Goal: Task Accomplishment & Management: Use online tool/utility

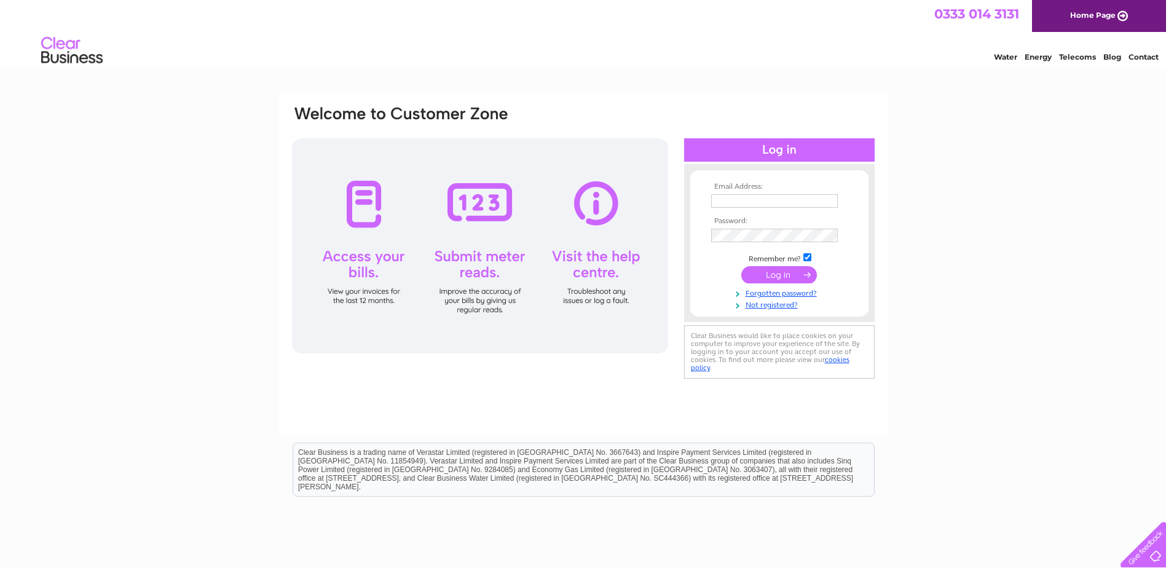
type input "accounts@kelvent.co.uk"
click at [767, 272] on input "submit" at bounding box center [779, 274] width 76 height 17
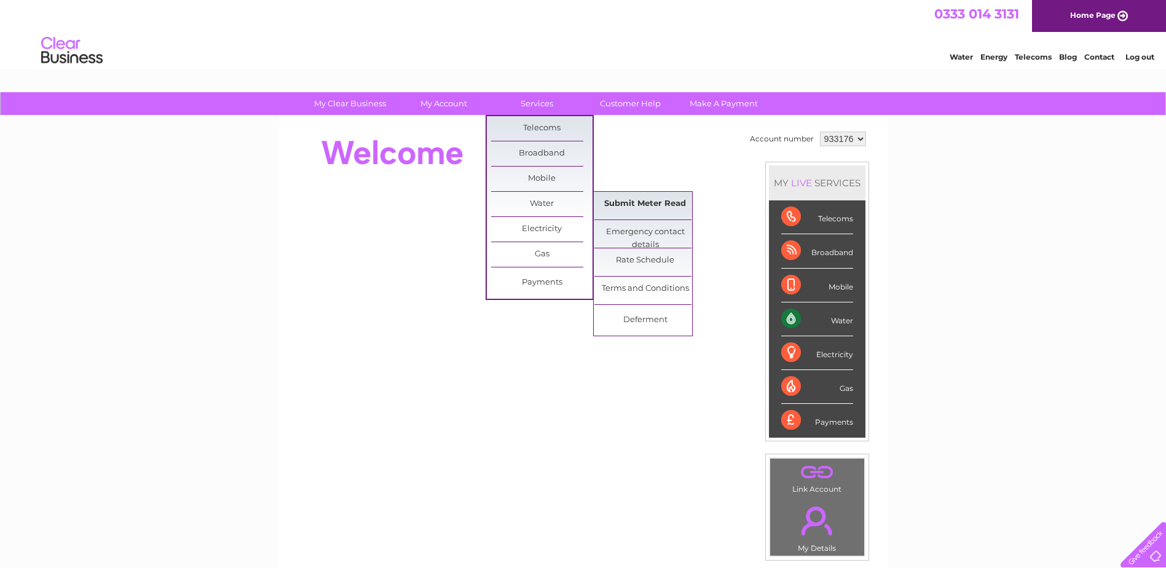
click at [630, 202] on link "Submit Meter Read" at bounding box center [644, 204] width 101 height 25
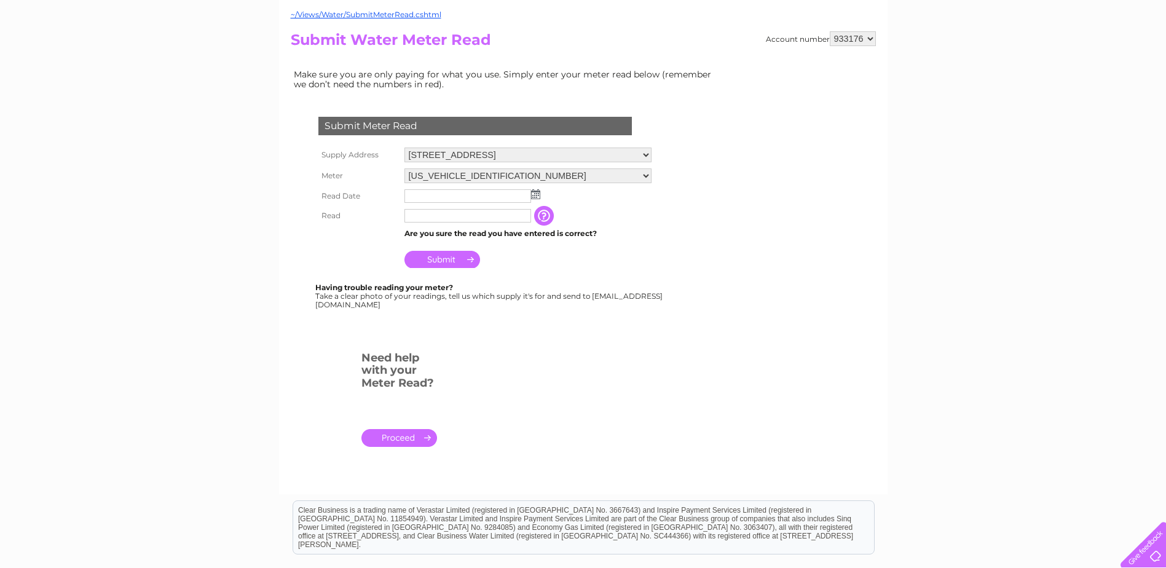
scroll to position [123, 0]
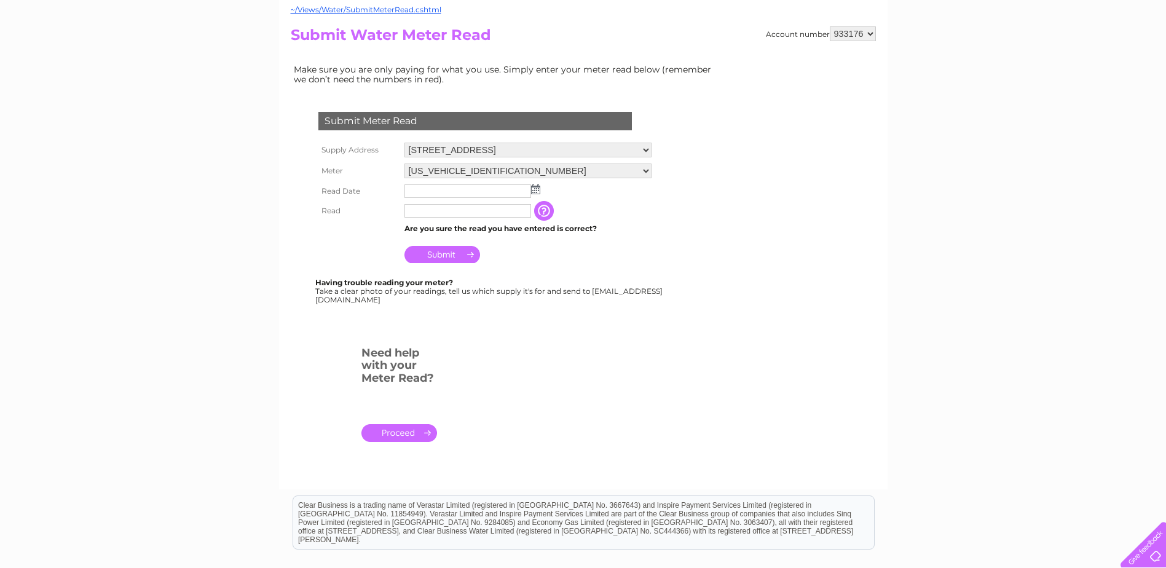
click at [533, 192] on img at bounding box center [535, 189] width 9 height 10
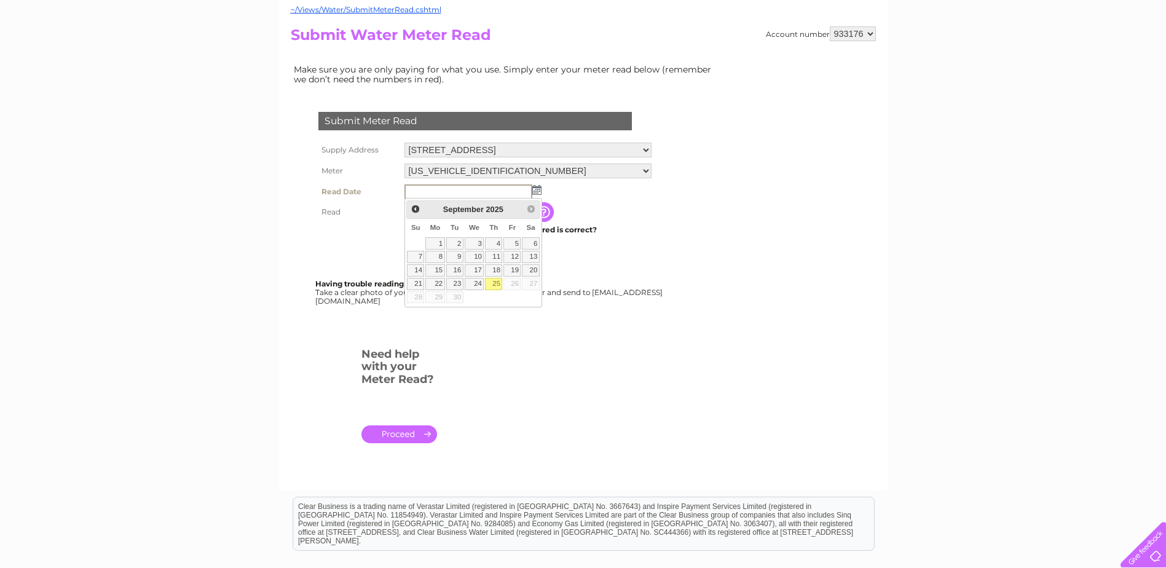
click at [493, 285] on link "25" at bounding box center [493, 284] width 17 height 12
type input "[DATE]"
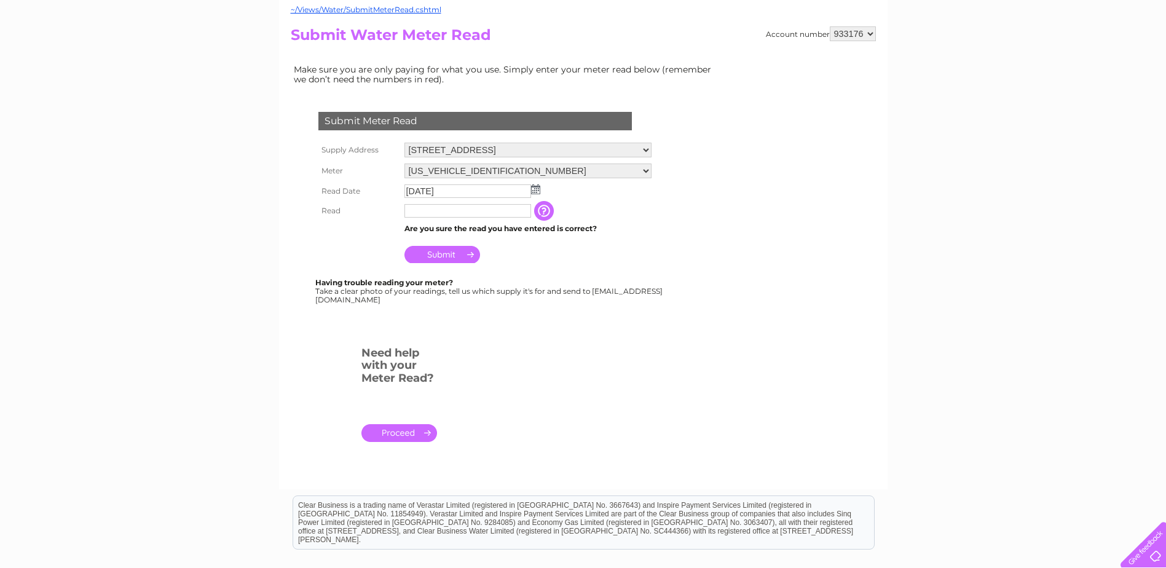
click at [427, 215] on input "text" at bounding box center [467, 211] width 127 height 14
type input "01432"
click at [434, 251] on input "Submit" at bounding box center [442, 255] width 76 height 17
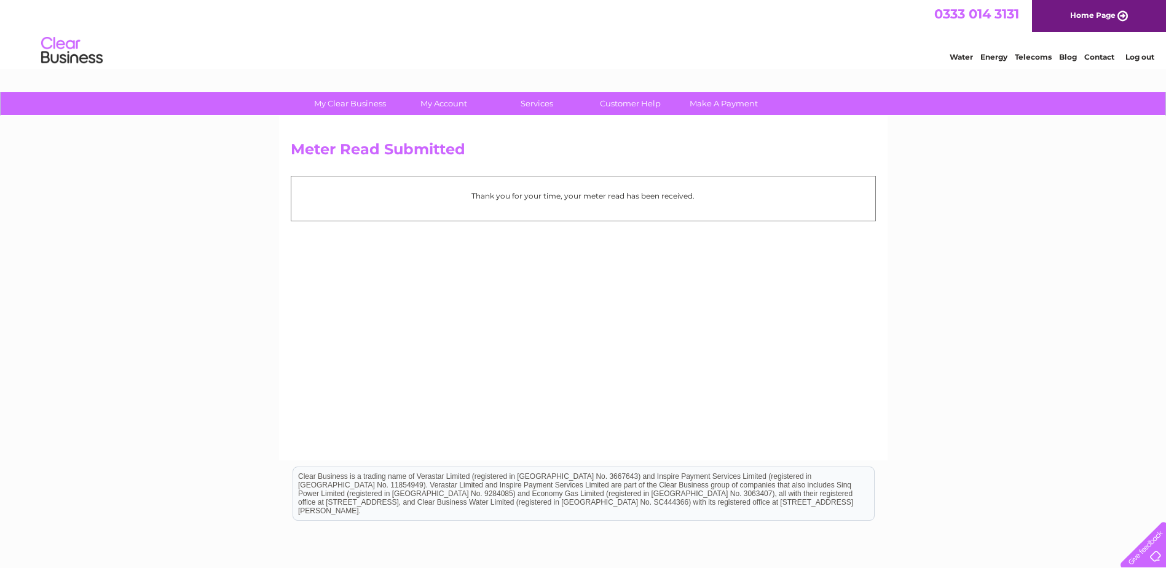
click at [1133, 55] on link "Log out" at bounding box center [1139, 56] width 29 height 9
